Goal: Find specific page/section: Find specific page/section

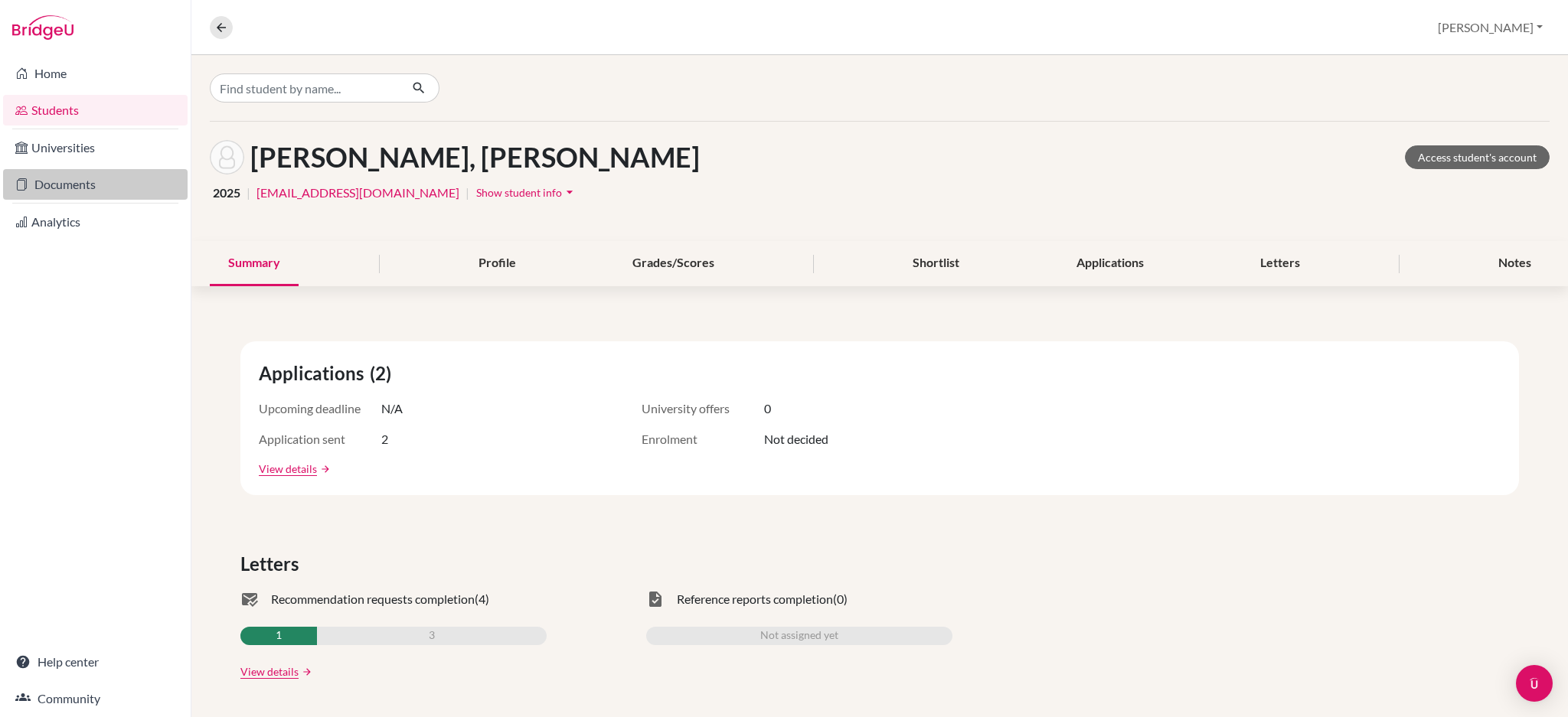
click at [65, 188] on link "Documents" at bounding box center [95, 184] width 184 height 31
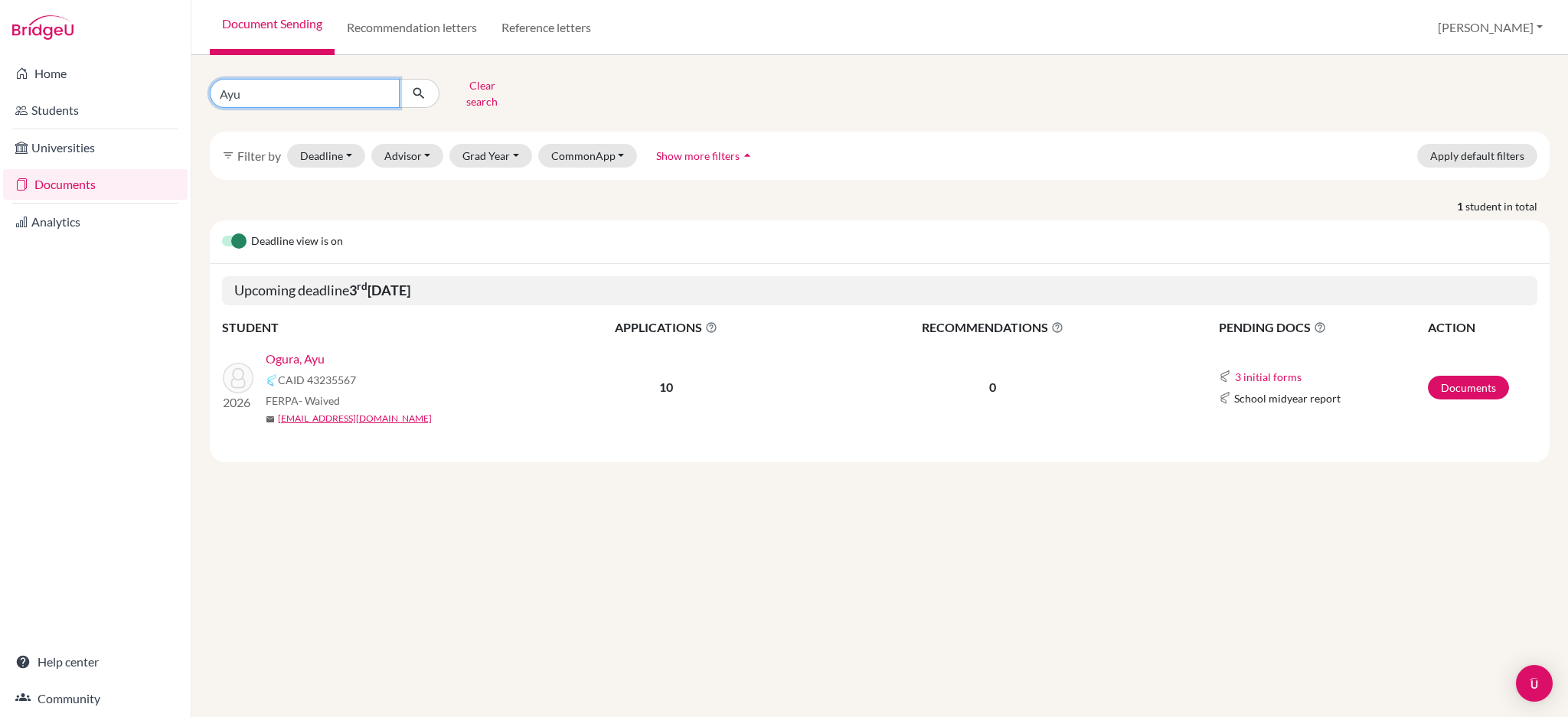
drag, startPoint x: 259, startPoint y: 94, endPoint x: 177, endPoint y: 93, distance: 82.0
click at [177, 93] on div "Home Students Universities Documents Analytics Help center Community Document S…" at bounding box center [784, 358] width 1568 height 717
type input "samuel"
click button "submit" at bounding box center [418, 93] width 40 height 29
click at [309, 350] on link "Teoh, Samuel" at bounding box center [313, 358] width 95 height 18
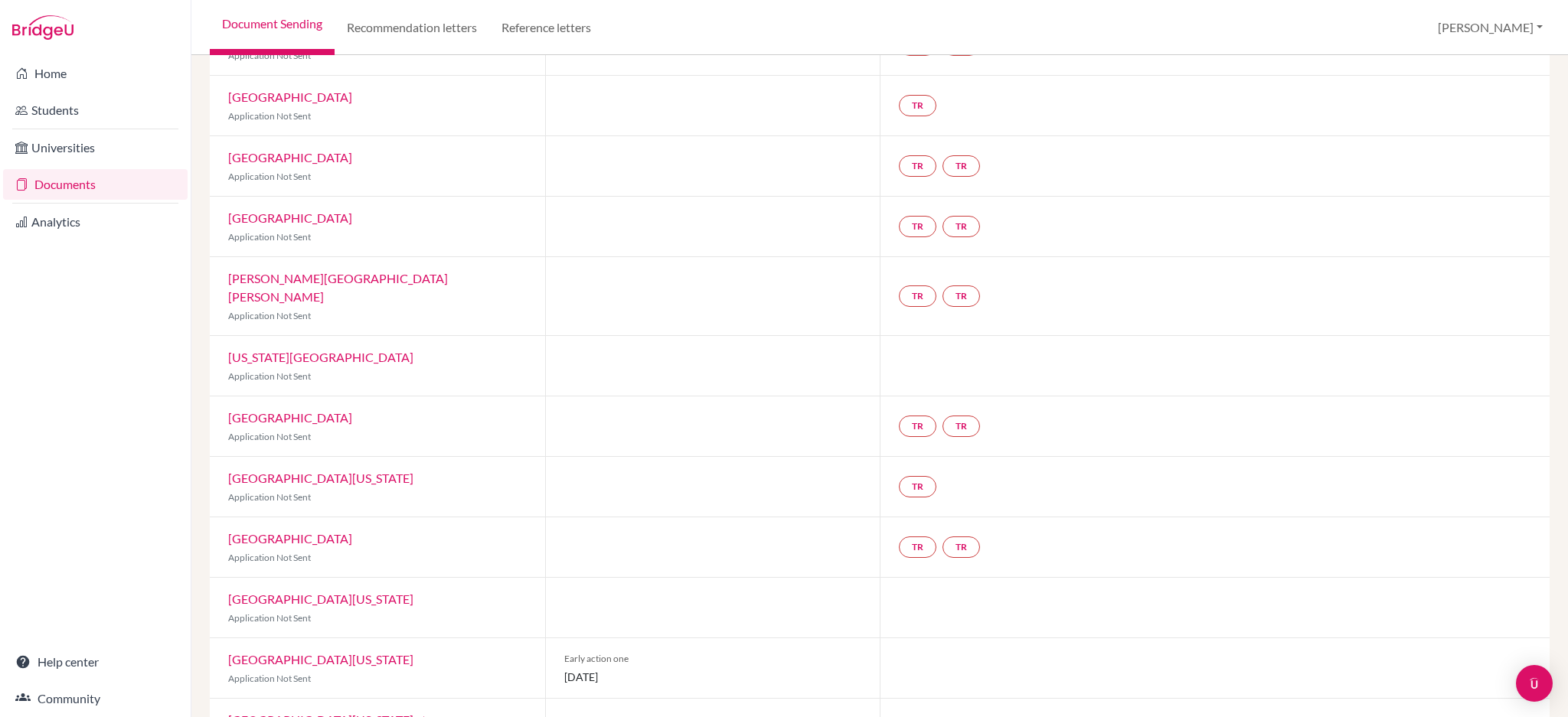
scroll to position [448, 0]
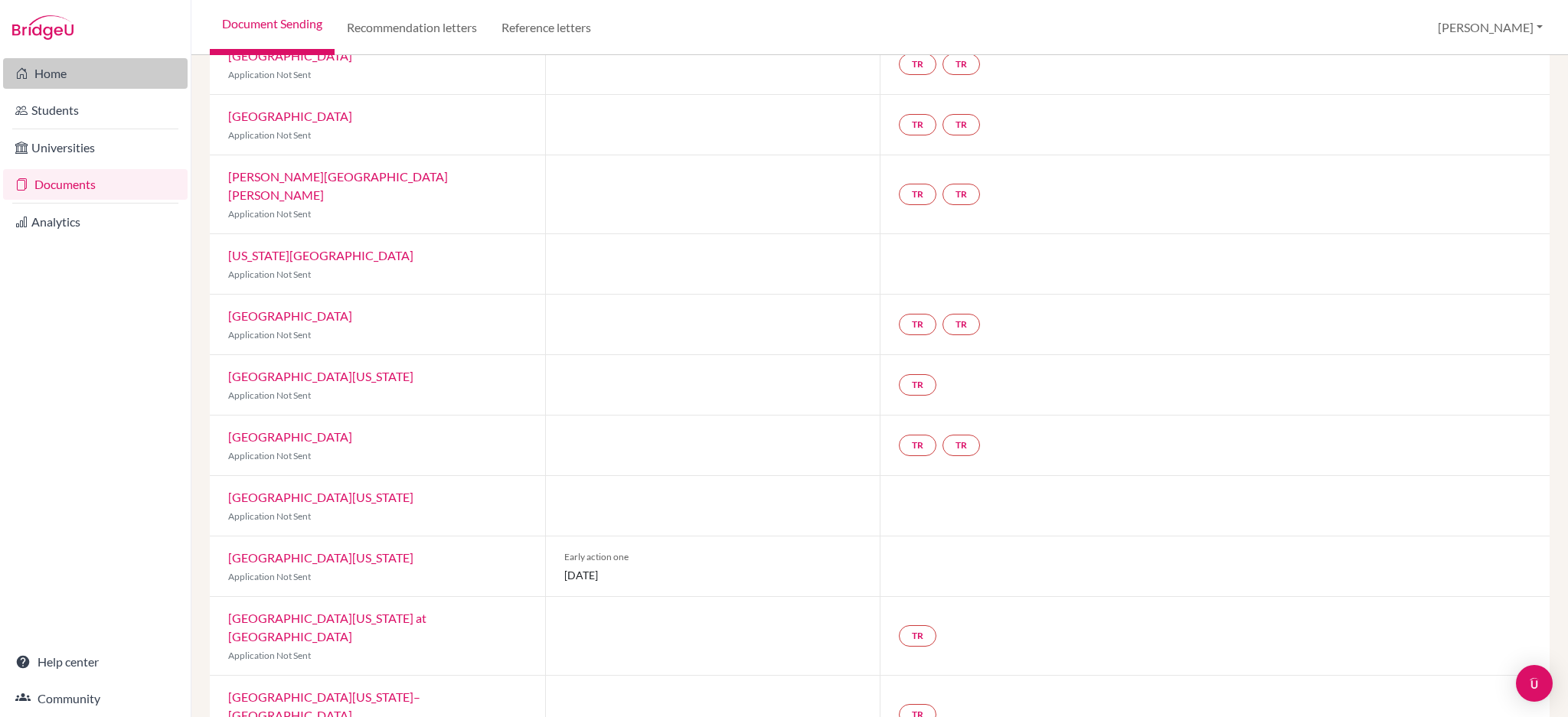
click at [64, 80] on link "Home" at bounding box center [95, 73] width 184 height 31
